Goal: Find specific page/section: Find specific page/section

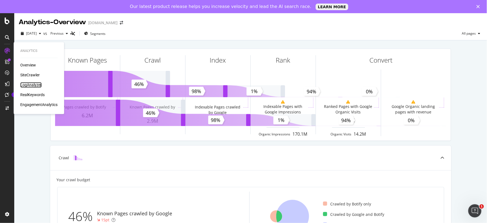
click at [30, 85] on div "LogAnalyzer" at bounding box center [30, 84] width 21 height 5
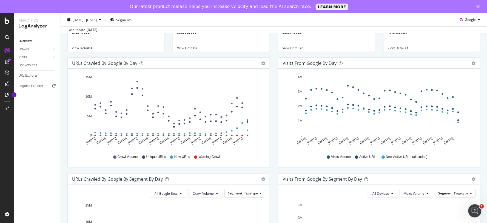
scroll to position [61, 0]
